Goal: Task Accomplishment & Management: Use online tool/utility

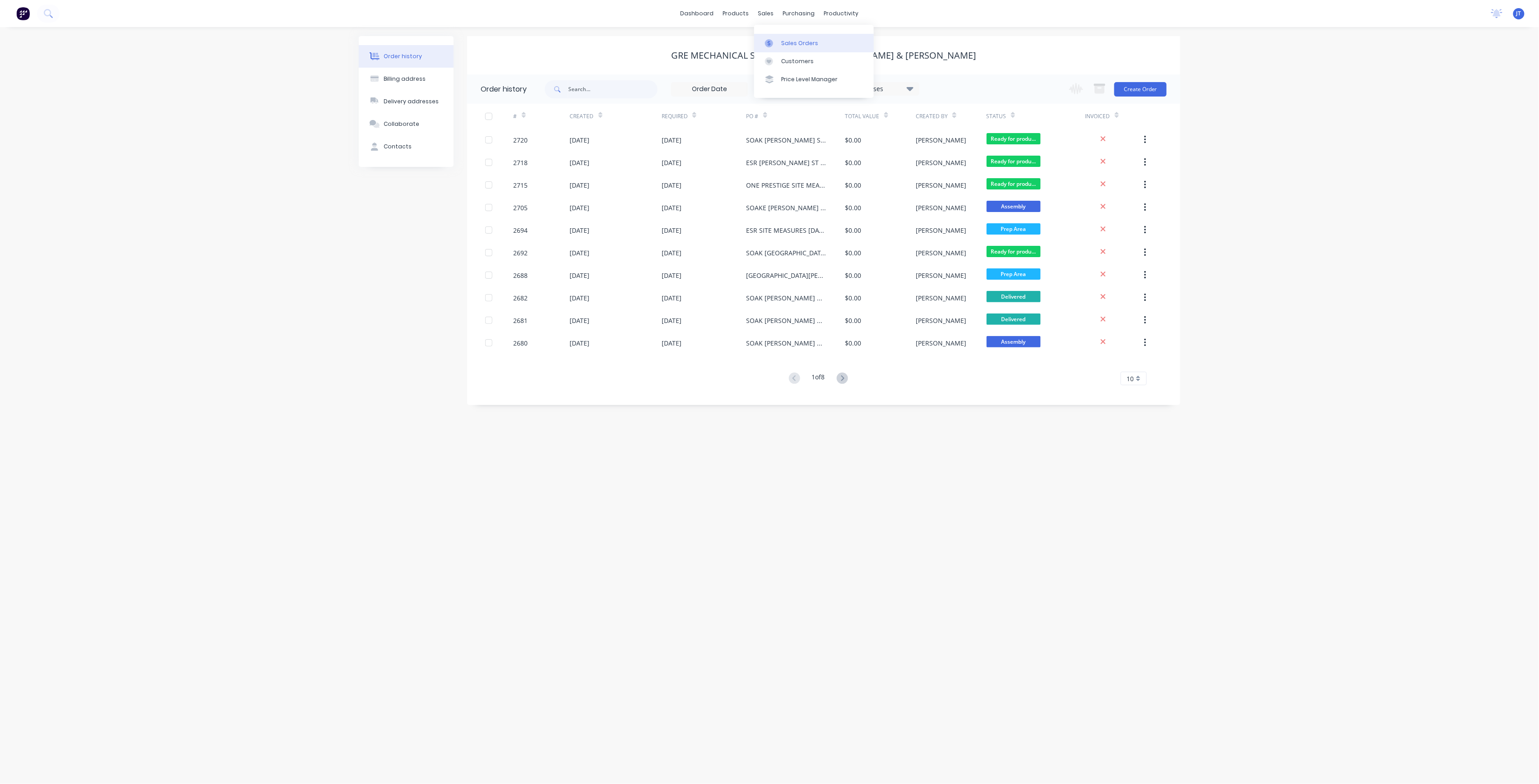
click at [781, 48] on link "Sales Orders" at bounding box center [814, 43] width 119 height 18
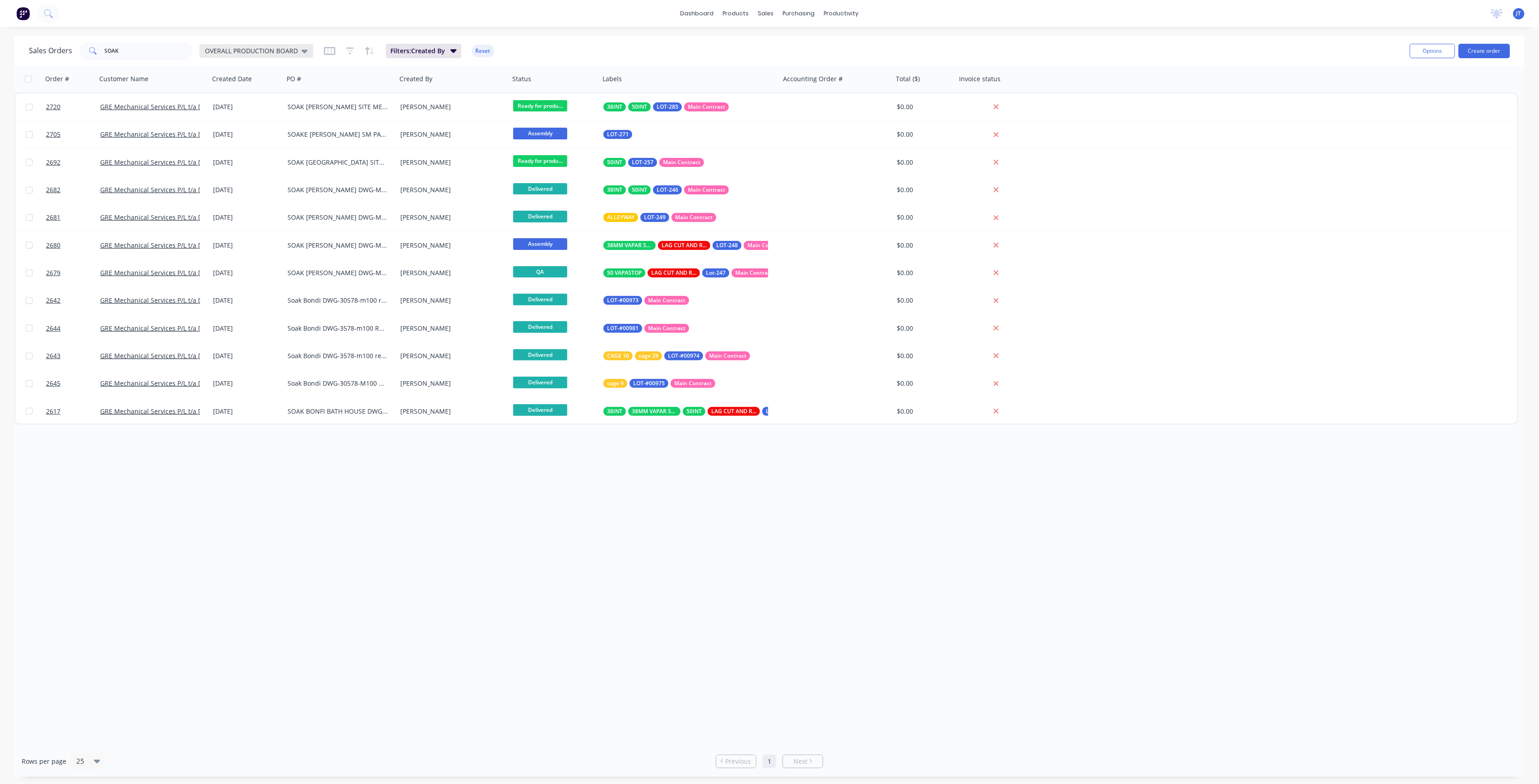
click at [271, 53] on span "OVERALL PRODUCTION BOARD" at bounding box center [252, 51] width 93 height 10
click at [262, 148] on button "OVERALL PRODUCTION BOARD (Default)" at bounding box center [253, 145] width 103 height 10
click at [288, 45] on div "OVERALL PRODUCTION BOARD" at bounding box center [256, 51] width 114 height 14
click at [263, 124] on button "None" at bounding box center [253, 127] width 103 height 10
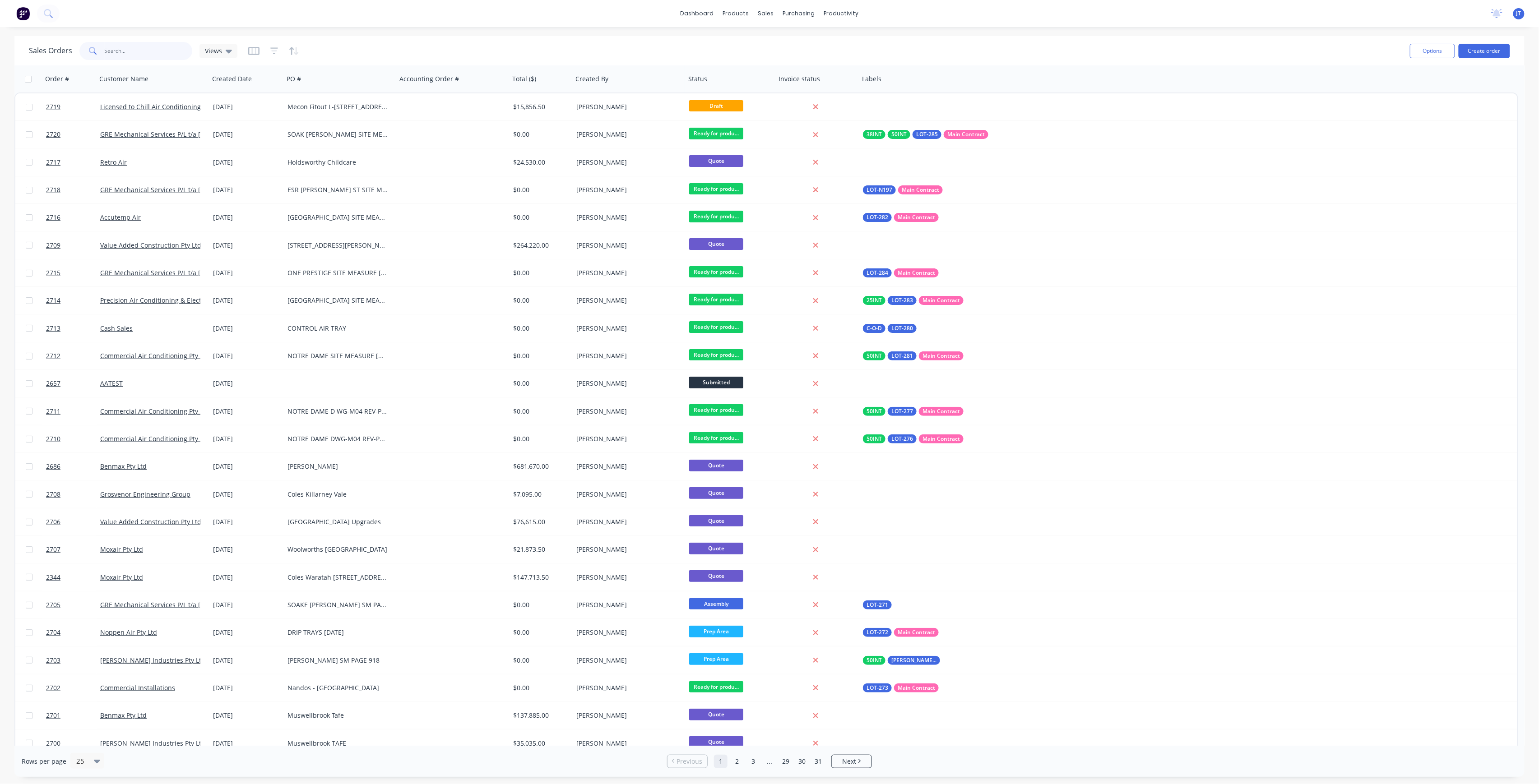
click at [130, 45] on input "SOAK" at bounding box center [148, 51] width 88 height 18
type input "S"
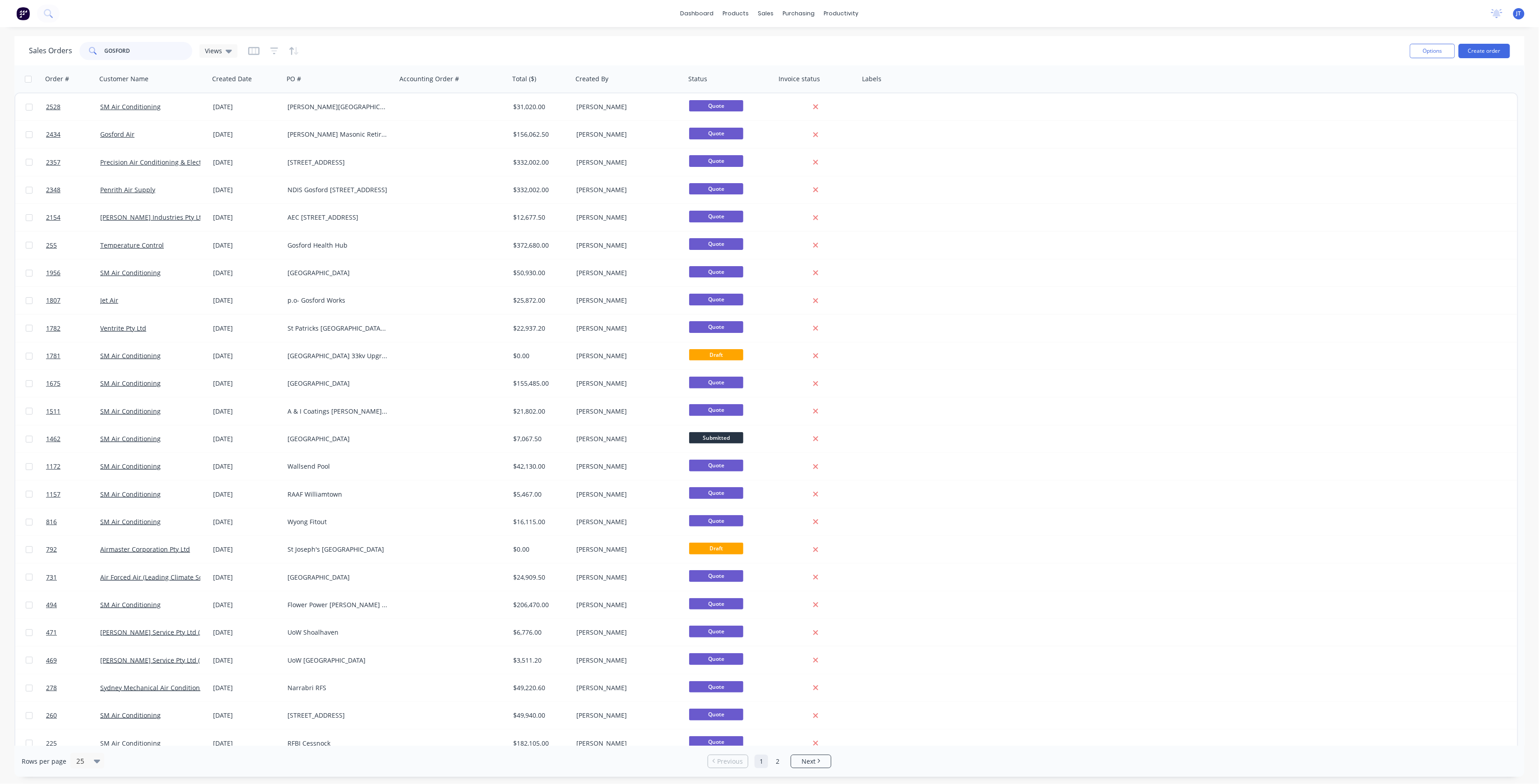
click at [148, 42] on input "GOSFORD" at bounding box center [148, 51] width 88 height 18
type input "G"
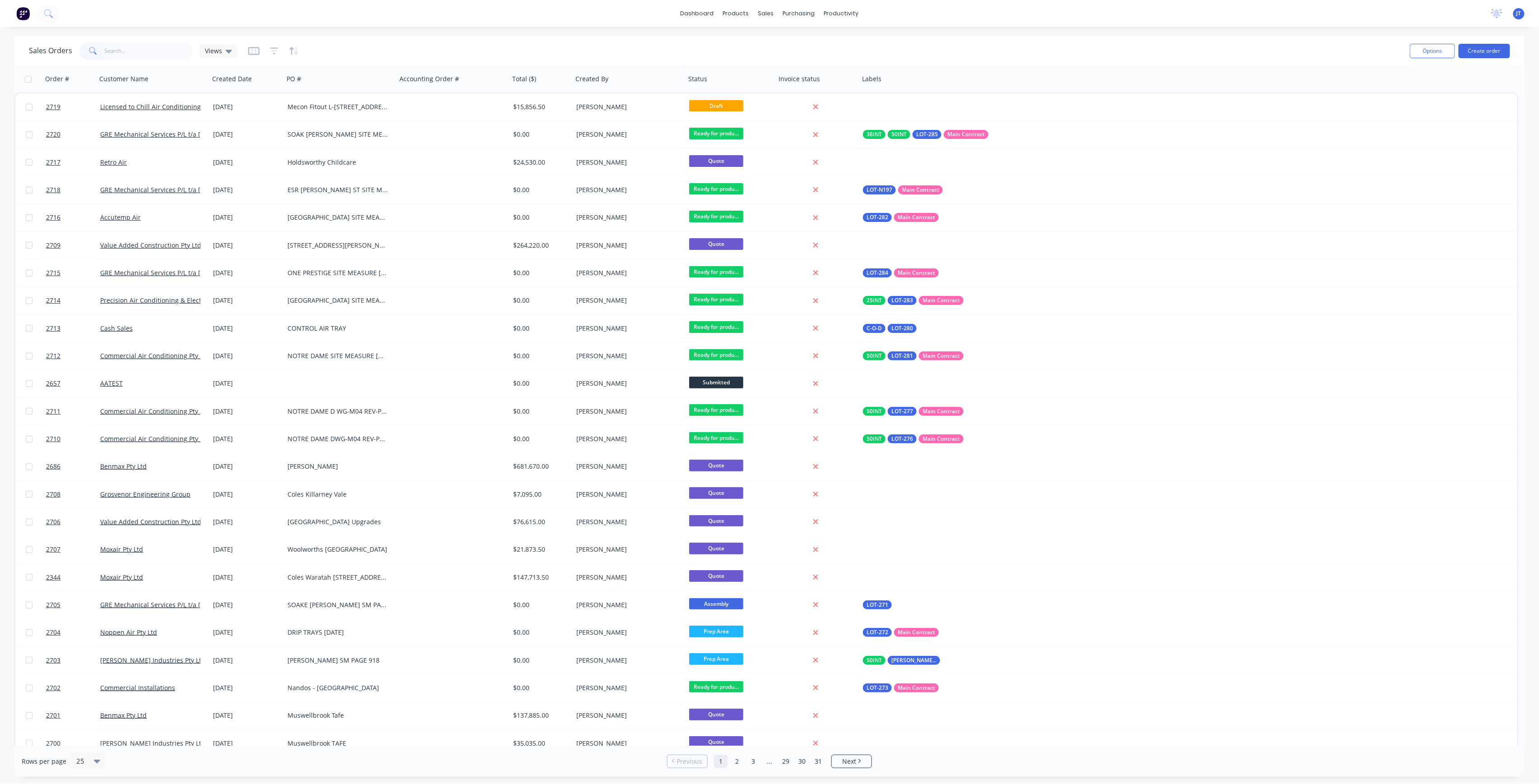
click at [139, 62] on div "Sales Orders Views Options Create order" at bounding box center [770, 50] width 1510 height 29
click at [139, 54] on input "text" at bounding box center [148, 51] width 88 height 18
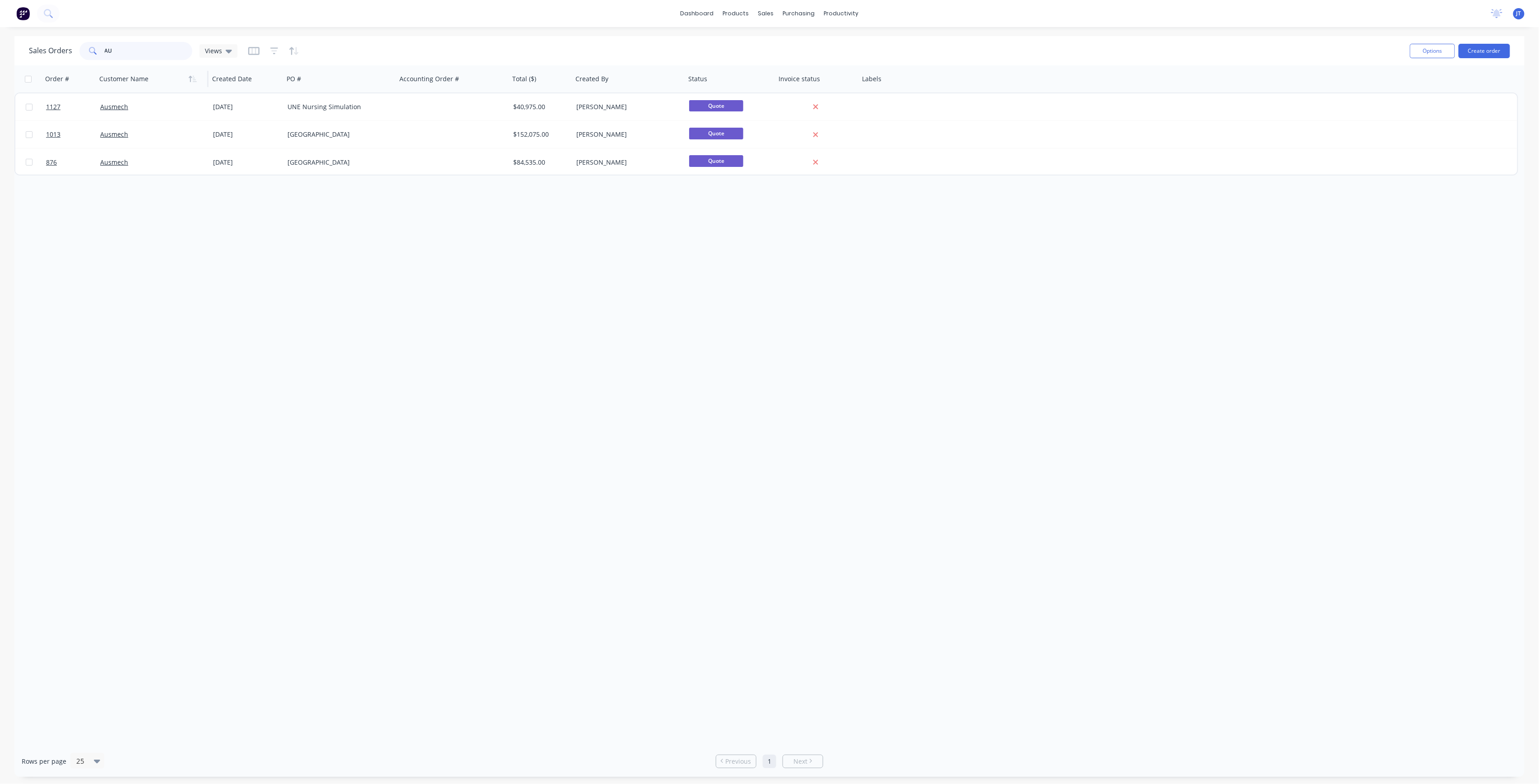
type input "A"
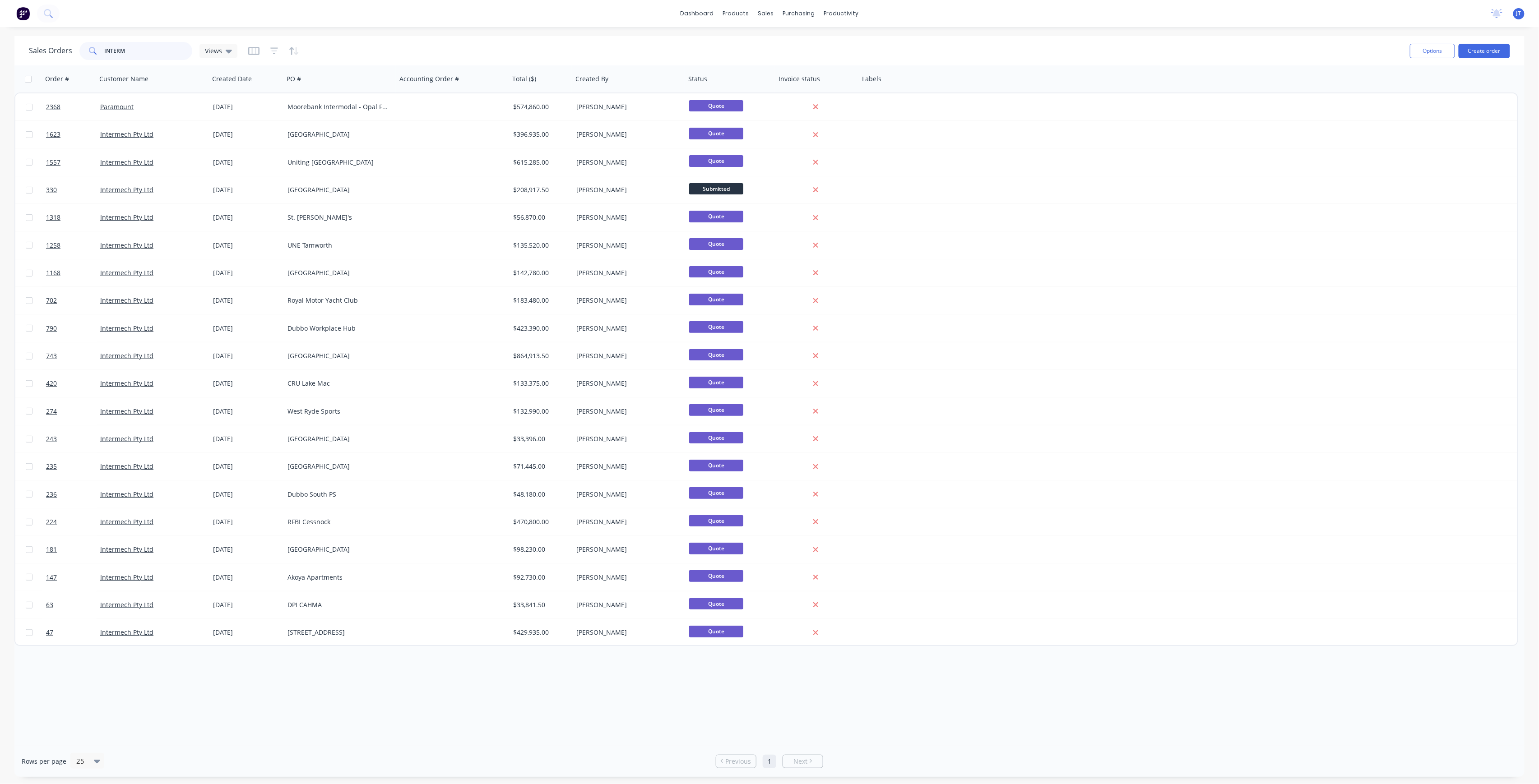
click at [136, 44] on input "INTERM" at bounding box center [148, 51] width 88 height 18
type input "I"
